Goal: Navigation & Orientation: Find specific page/section

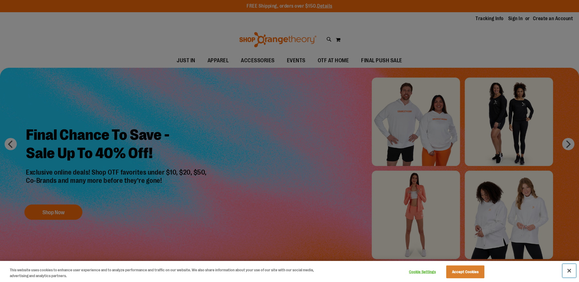
click at [567, 269] on button "Close" at bounding box center [569, 270] width 13 height 13
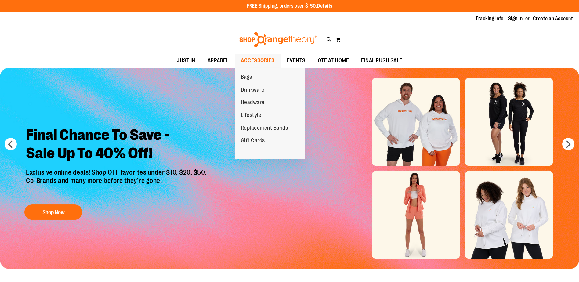
click at [265, 61] on span "ACCESSORIES" at bounding box center [258, 61] width 34 height 14
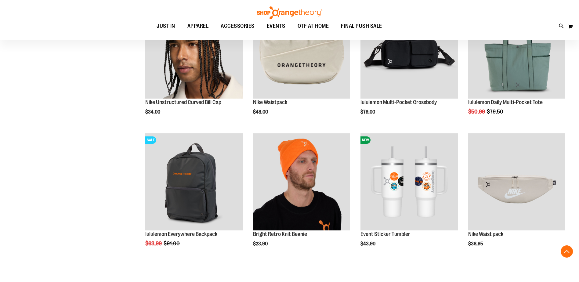
scroll to position [671, 0]
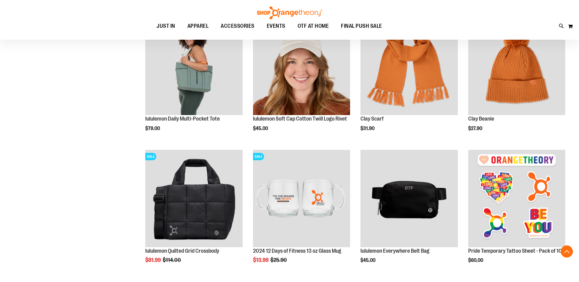
scroll to position [763, 0]
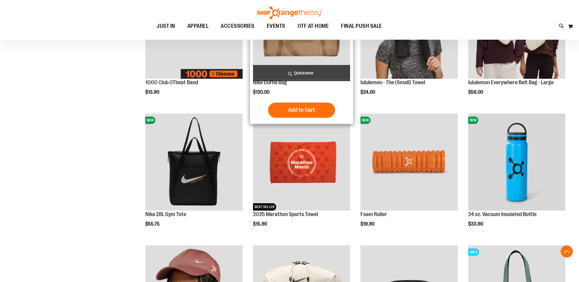
scroll to position [213, 0]
